Goal: Task Accomplishment & Management: Complete application form

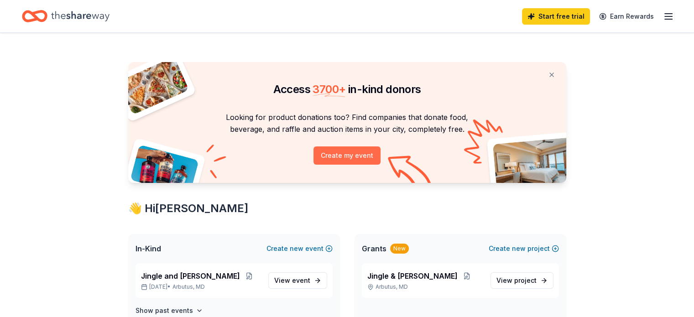
click at [337, 153] on button "Create my event" at bounding box center [346, 155] width 67 height 18
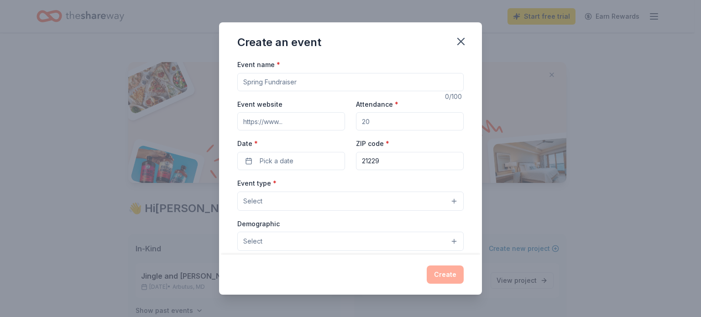
click at [294, 83] on input "Event name *" at bounding box center [350, 82] width 226 height 18
type input "Chalk Art Fest"
click at [374, 125] on input "Attendance *" at bounding box center [410, 121] width 108 height 18
type input "200"
drag, startPoint x: 303, startPoint y: 163, endPoint x: 282, endPoint y: 163, distance: 21.4
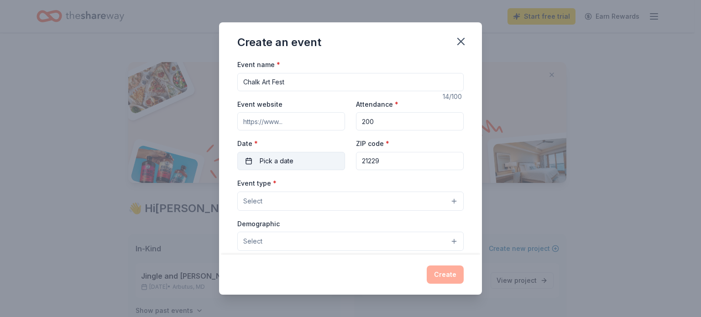
click at [282, 163] on span "Pick a date" at bounding box center [277, 161] width 34 height 11
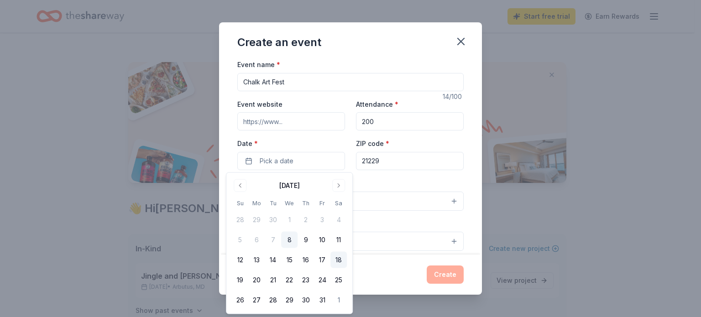
click at [336, 263] on button "18" at bounding box center [338, 260] width 16 height 16
click at [430, 182] on div "Event type * Select" at bounding box center [350, 193] width 226 height 33
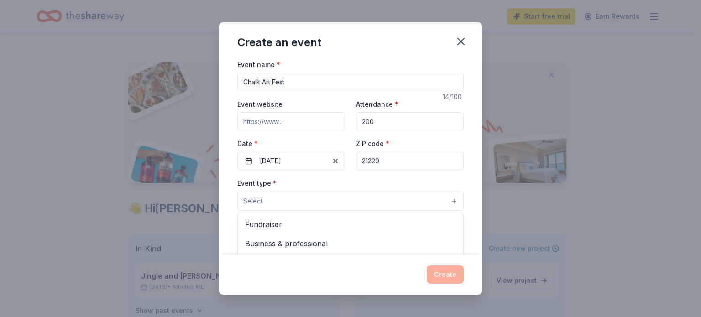
click at [371, 208] on button "Select" at bounding box center [350, 201] width 226 height 19
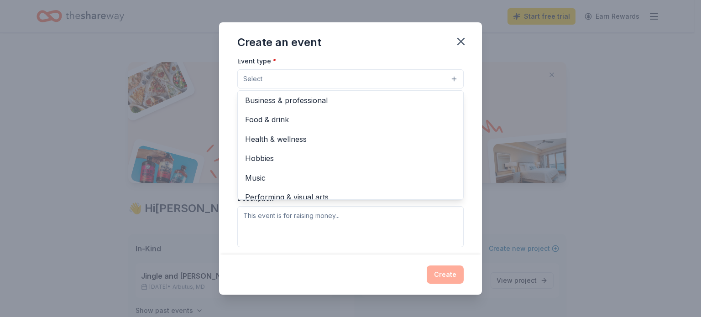
scroll to position [30, 0]
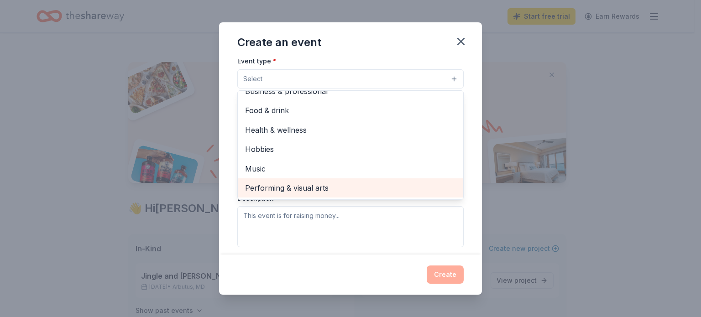
click at [379, 196] on div "Performing & visual arts" at bounding box center [350, 187] width 225 height 19
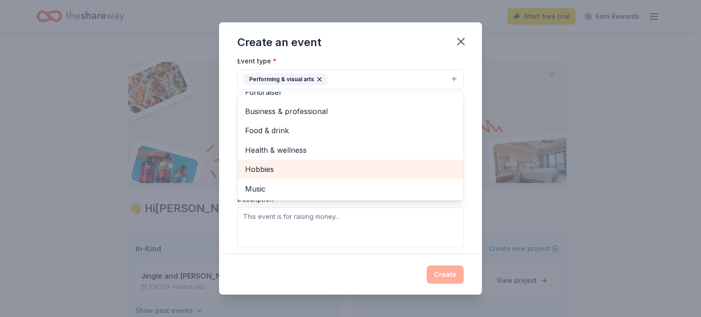
click at [369, 168] on span "Hobbies" at bounding box center [350, 169] width 211 height 12
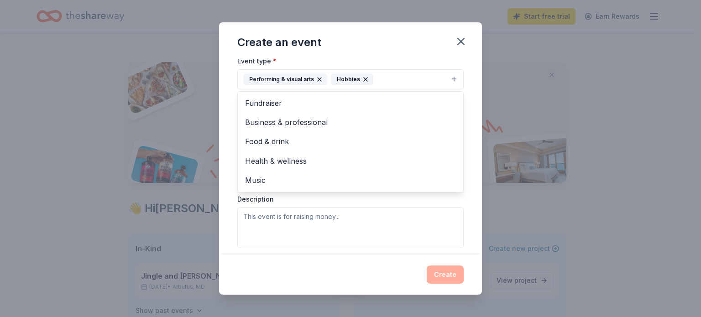
click at [467, 129] on div "Event name * Chalk Art Fest 14 /100 Event website Attendance * 200 Date * 10/18…" at bounding box center [350, 157] width 263 height 196
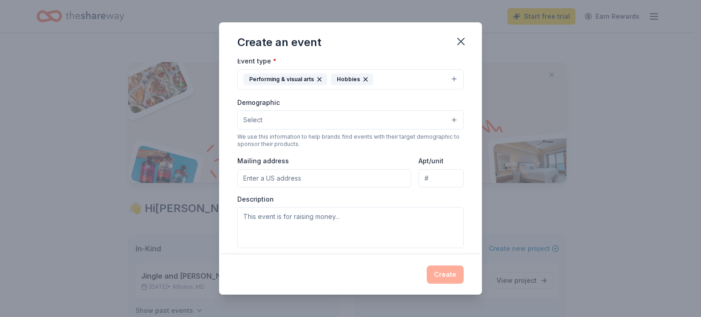
click at [436, 122] on button "Select" at bounding box center [350, 119] width 226 height 19
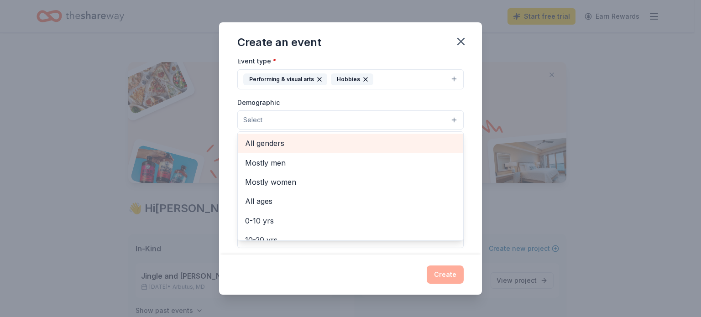
click at [410, 144] on span "All genders" at bounding box center [350, 143] width 211 height 12
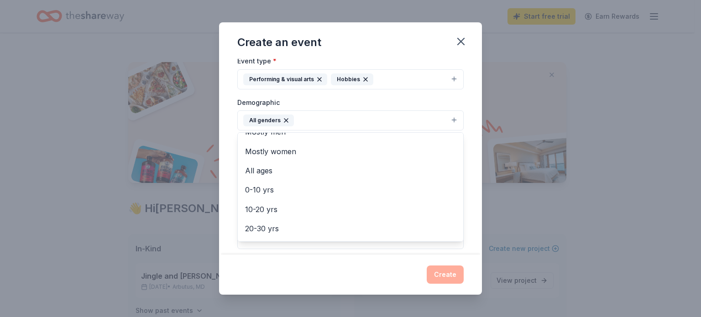
scroll to position [7, 0]
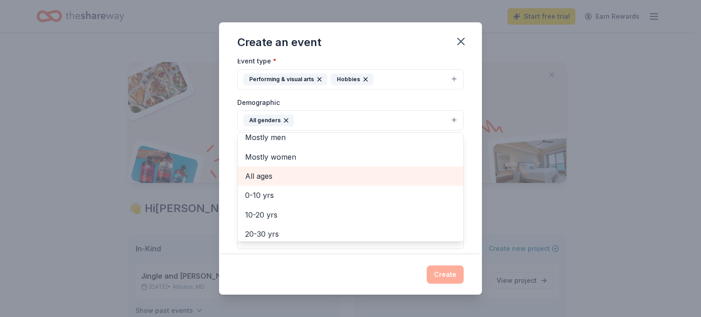
click at [410, 178] on span "All ages" at bounding box center [350, 176] width 211 height 12
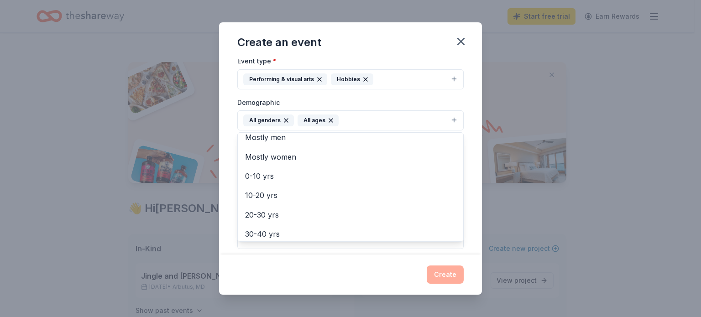
click at [467, 162] on div "Event name * Chalk Art Fest 14 /100 Event website Attendance * 200 Date * 10/18…" at bounding box center [350, 157] width 263 height 196
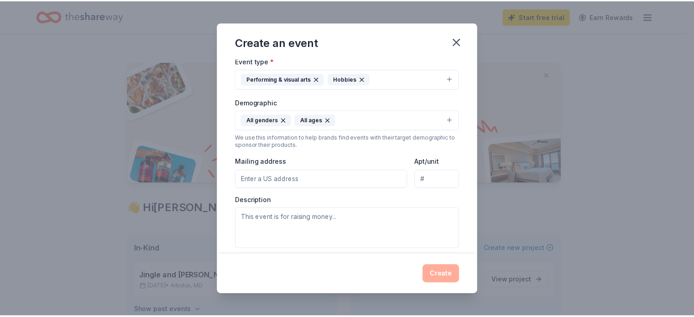
scroll to position [241, 0]
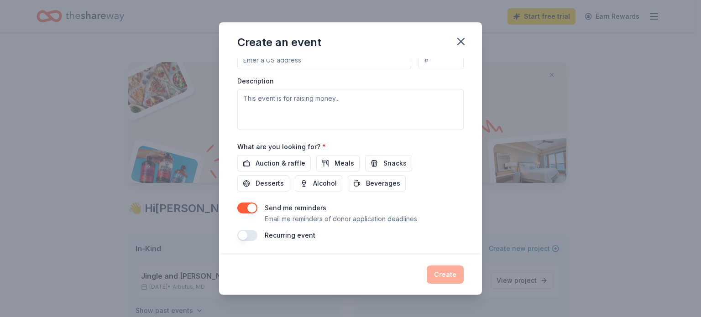
click at [243, 237] on button "button" at bounding box center [247, 235] width 20 height 11
click at [296, 161] on span "Auction & raffle" at bounding box center [280, 163] width 50 height 11
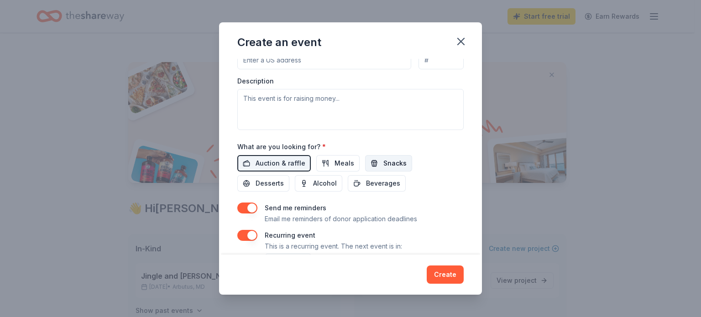
click at [376, 162] on button "Snacks" at bounding box center [388, 163] width 47 height 16
click at [445, 281] on button "Create" at bounding box center [444, 274] width 37 height 18
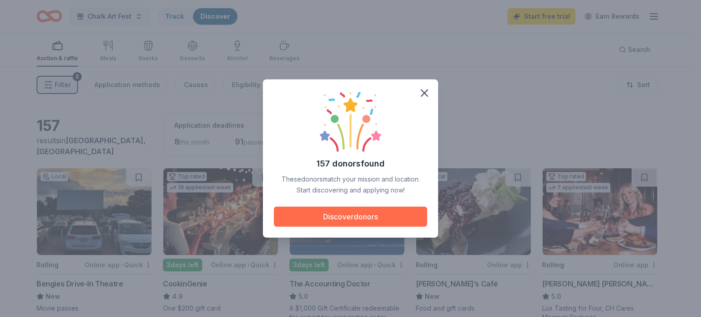
click at [338, 218] on button "Discover donors" at bounding box center [350, 217] width 153 height 20
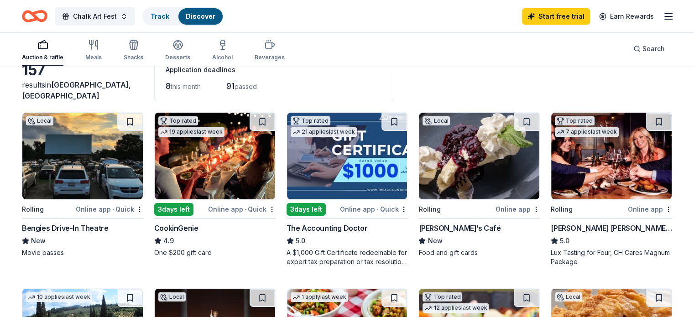
scroll to position [60, 0]
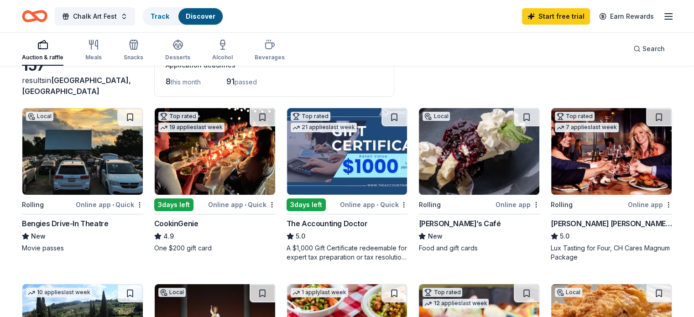
click at [103, 138] on img at bounding box center [82, 151] width 120 height 87
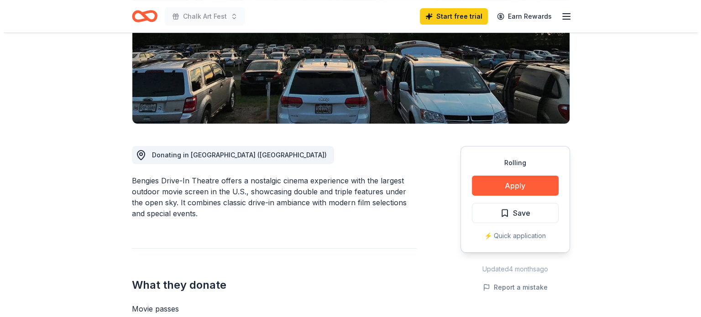
scroll to position [215, 0]
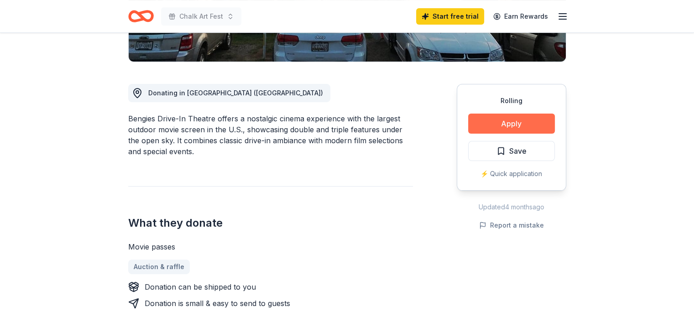
click at [519, 123] on button "Apply" at bounding box center [511, 124] width 87 height 20
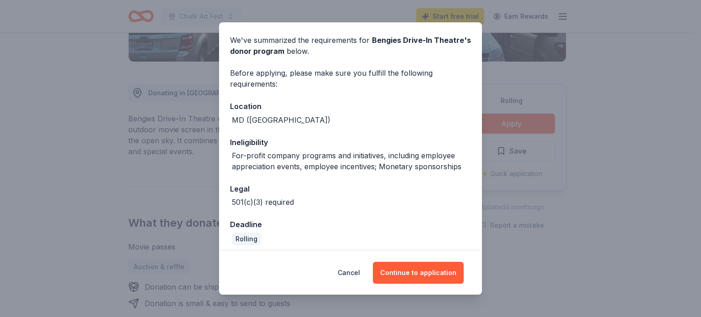
scroll to position [36, 0]
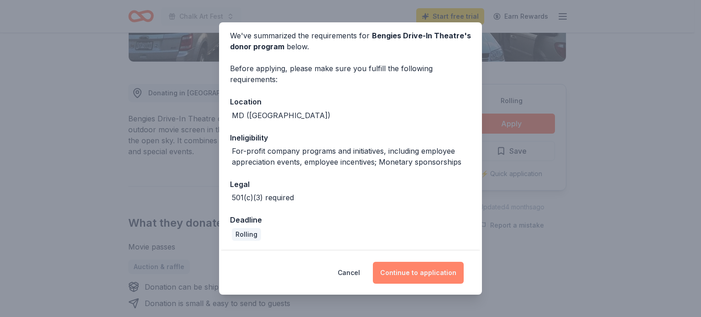
click at [432, 268] on button "Continue to application" at bounding box center [418, 273] width 91 height 22
